Goal: Information Seeking & Learning: Compare options

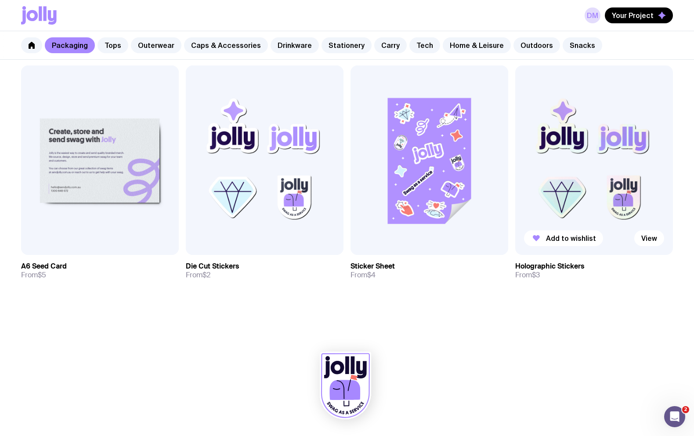
scroll to position [917, 0]
click at [322, 50] on link "Stationery" at bounding box center [347, 45] width 50 height 16
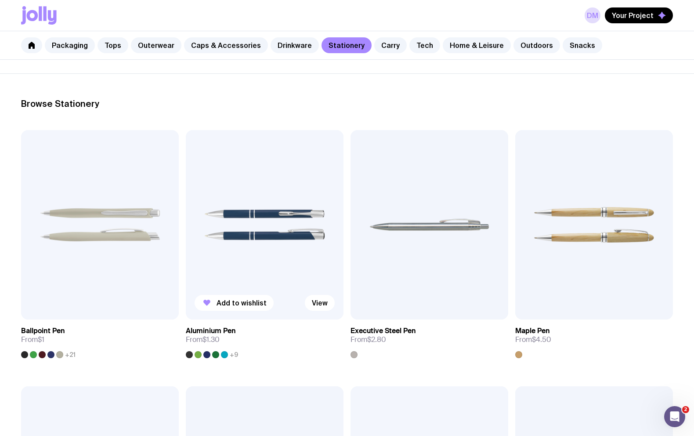
scroll to position [110, 0]
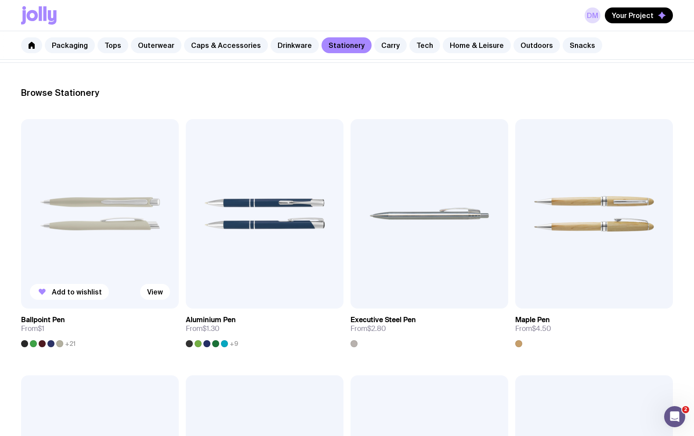
click at [30, 345] on div at bounding box center [33, 343] width 7 height 7
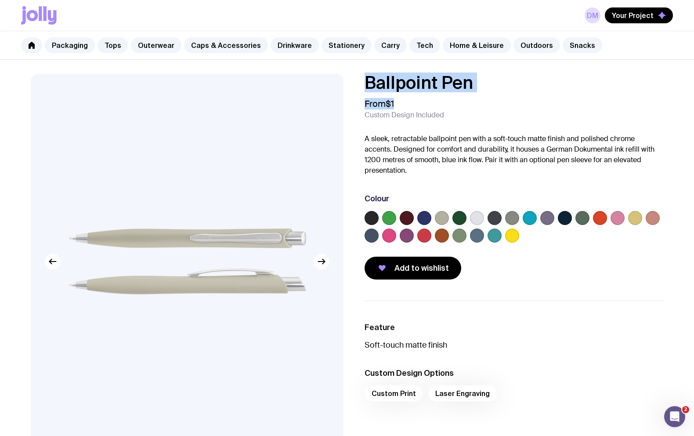
drag, startPoint x: 376, startPoint y: 88, endPoint x: 363, endPoint y: 80, distance: 15.2
click at [363, 80] on div "Ballpoint Pen From $1 Custom Design Included A sleek, retractable ballpoint pen…" at bounding box center [507, 177] width 313 height 206
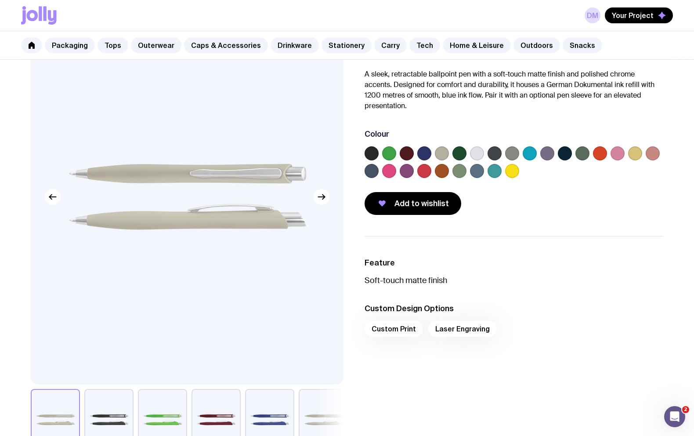
scroll to position [59, 0]
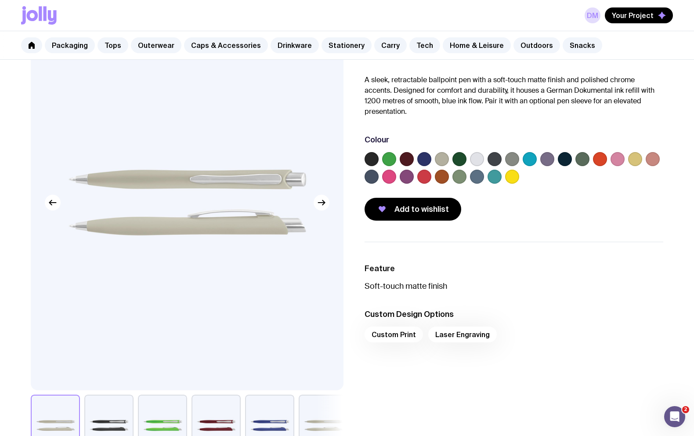
click at [440, 159] on label at bounding box center [442, 159] width 14 height 14
click at [0, 0] on input "radio" at bounding box center [0, 0] width 0 height 0
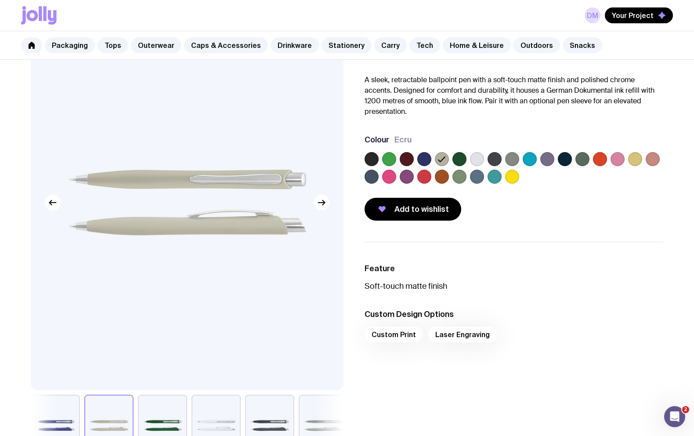
scroll to position [52, 0]
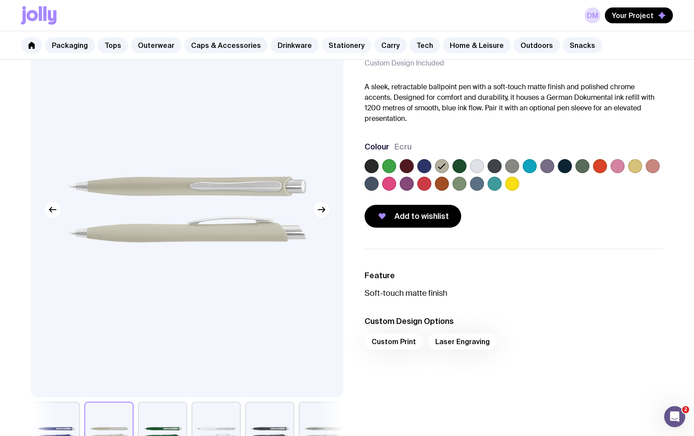
click at [333, 49] on link "Stationery" at bounding box center [347, 45] width 50 height 16
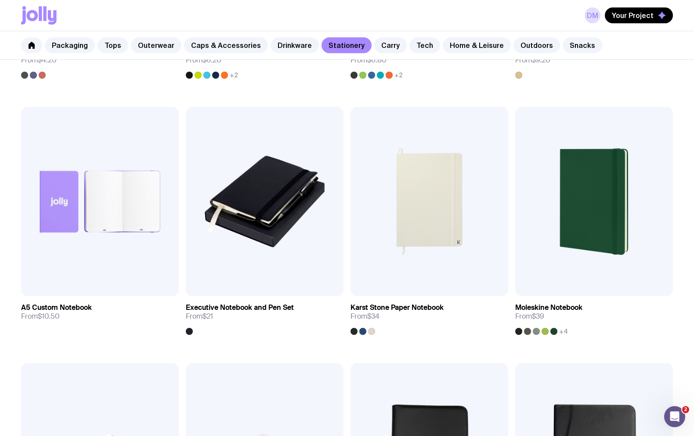
scroll to position [974, 0]
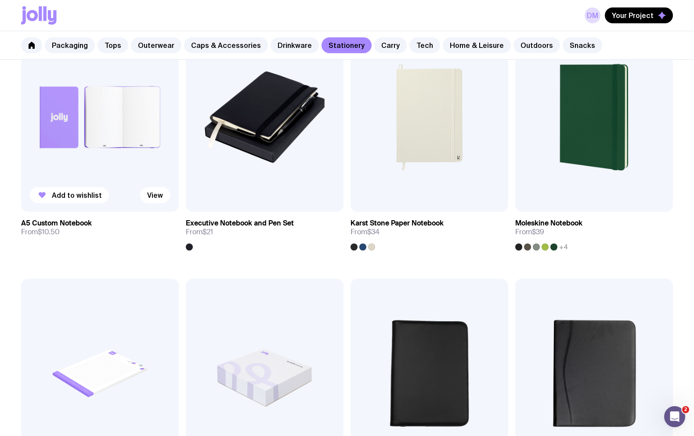
click at [81, 224] on h3 "A5 Custom Notebook" at bounding box center [56, 223] width 71 height 9
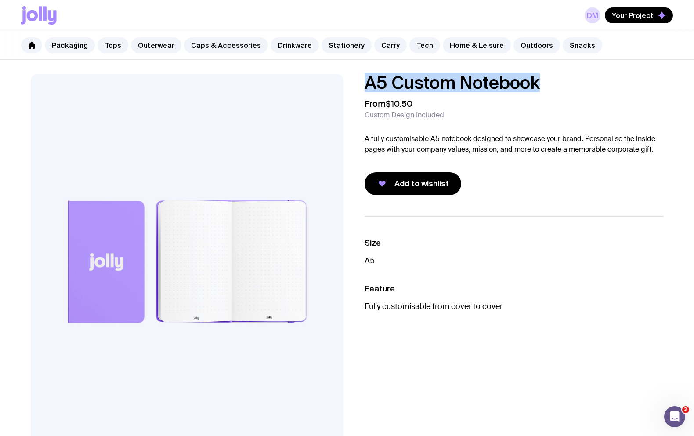
drag, startPoint x: 368, startPoint y: 80, endPoint x: 542, endPoint y: 80, distance: 173.5
click at [542, 80] on h1 "A5 Custom Notebook" at bounding box center [514, 83] width 299 height 18
copy h1 "A5 Custom Notebook"
click at [339, 47] on link "Stationery" at bounding box center [347, 45] width 50 height 16
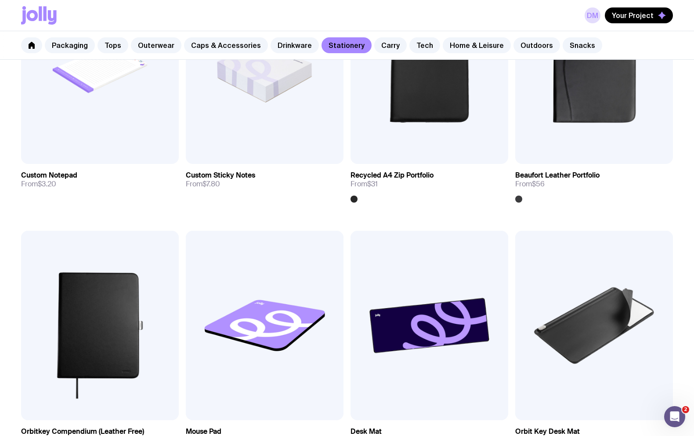
scroll to position [1142, 0]
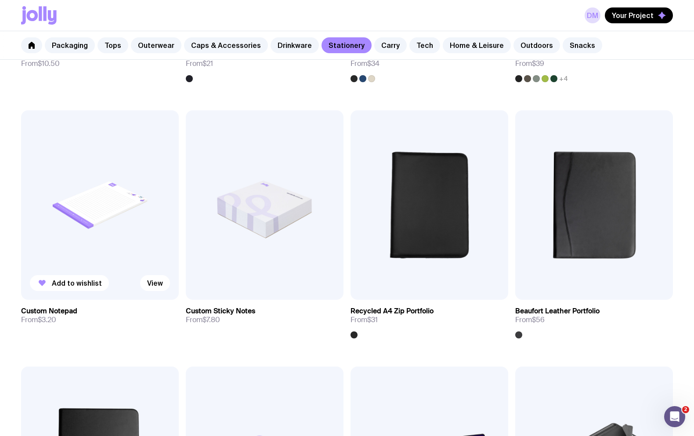
click at [141, 235] on img at bounding box center [100, 204] width 158 height 189
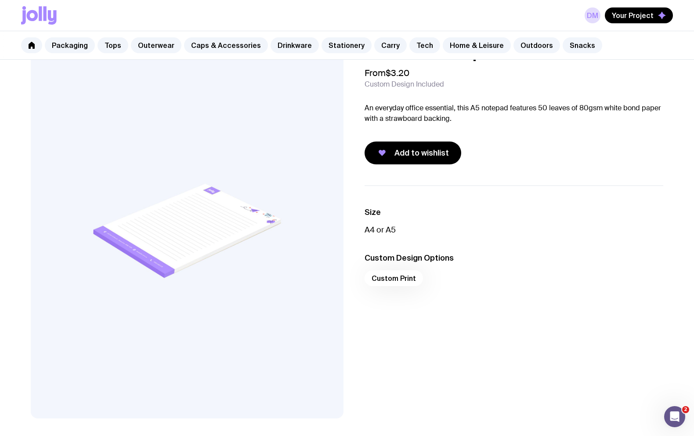
scroll to position [42, 0]
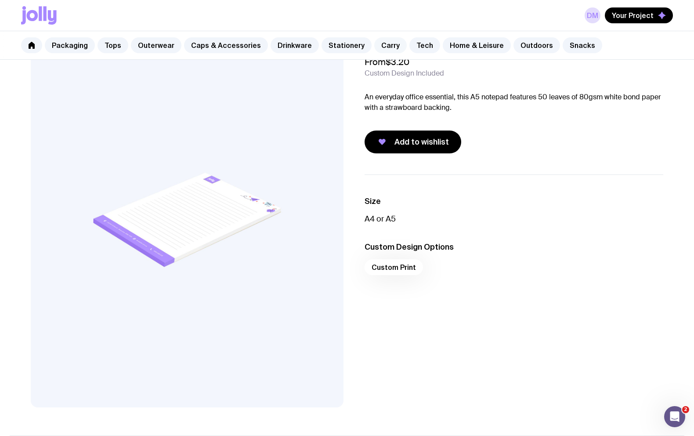
click at [374, 44] on link "Carry" at bounding box center [390, 45] width 33 height 16
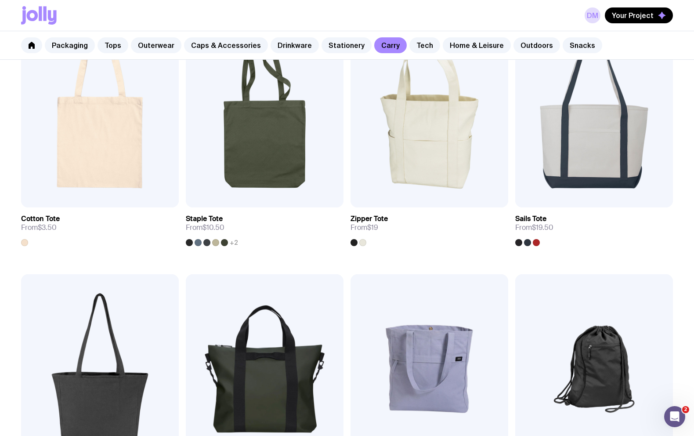
scroll to position [231, 0]
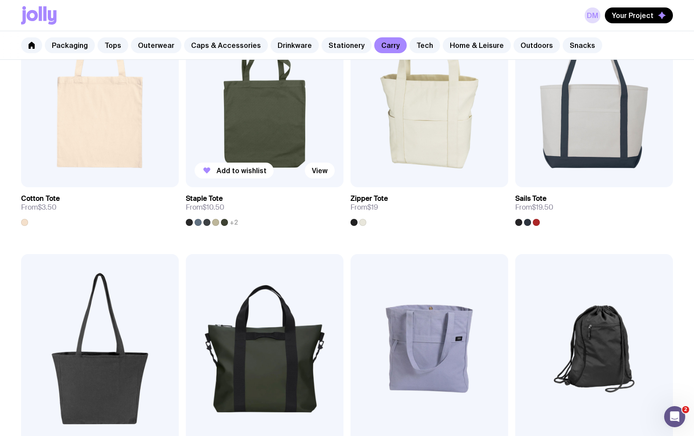
click at [234, 223] on span "+2" at bounding box center [234, 222] width 8 height 7
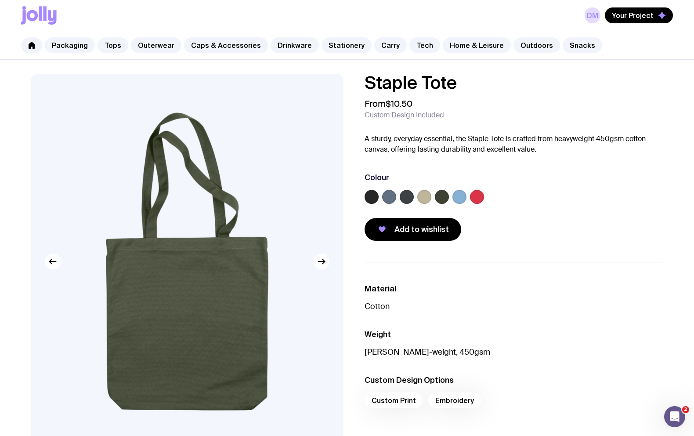
click at [426, 200] on label at bounding box center [424, 197] width 14 height 14
click at [0, 0] on input "radio" at bounding box center [0, 0] width 0 height 0
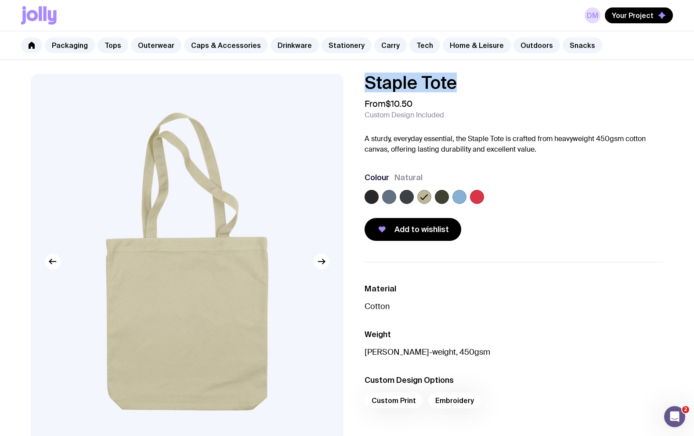
drag, startPoint x: 449, startPoint y: 89, endPoint x: 357, endPoint y: 91, distance: 92.3
click at [357, 91] on div "Staple Tote From $10.50 Custom Design Included A sturdy, everyday essential, th…" at bounding box center [507, 157] width 313 height 167
copy h1 "Staple Tote"
click at [379, 46] on link "Carry" at bounding box center [390, 45] width 33 height 16
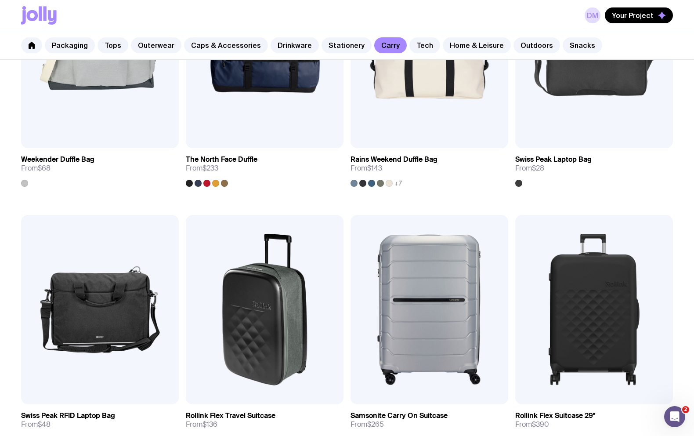
scroll to position [1277, 0]
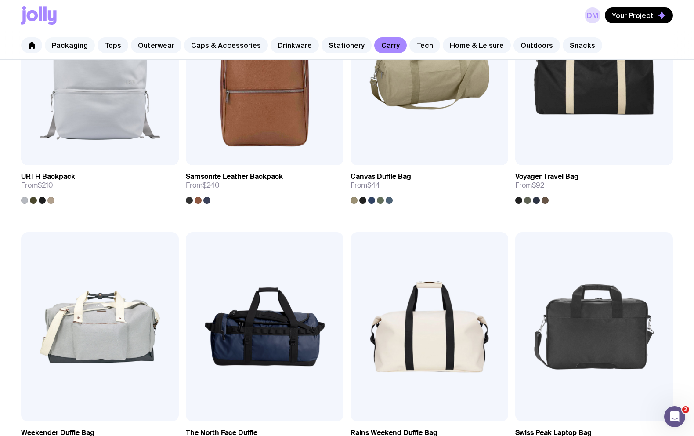
click at [79, 46] on link "Packaging" at bounding box center [70, 45] width 50 height 16
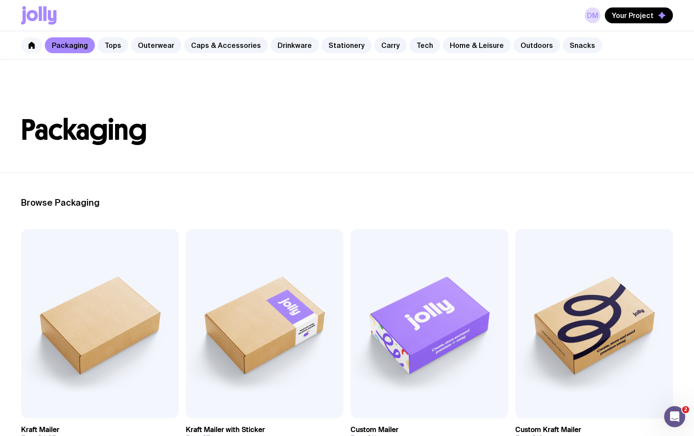
click at [25, 44] on link at bounding box center [31, 45] width 21 height 16
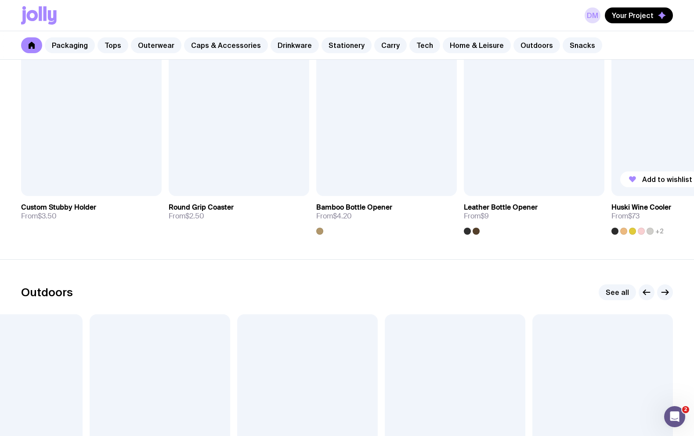
scroll to position [2489, 0]
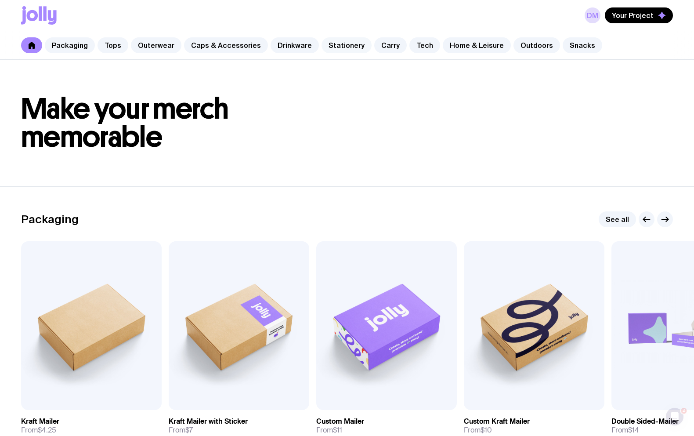
click at [343, 47] on link "Stationery" at bounding box center [347, 45] width 50 height 16
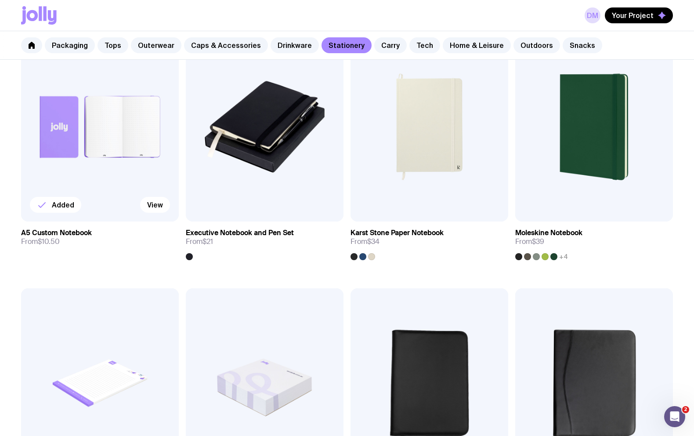
scroll to position [964, 0]
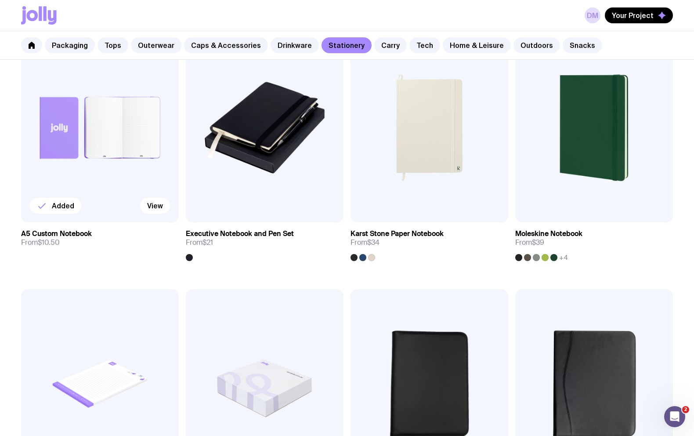
click at [138, 136] on img at bounding box center [100, 127] width 158 height 189
